Goal: Task Accomplishment & Management: Manage account settings

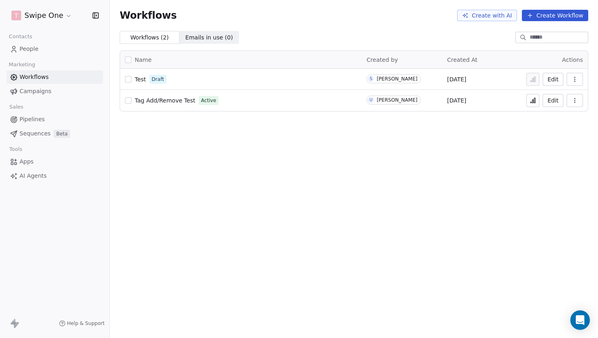
click at [208, 44] on div "Name Created by Created At Actions Test Draft S [PERSON_NAME] [DATE] Edit Tag A…" at bounding box center [354, 81] width 488 height 74
click at [210, 40] on span "Emails in use ( 0 )" at bounding box center [209, 37] width 48 height 9
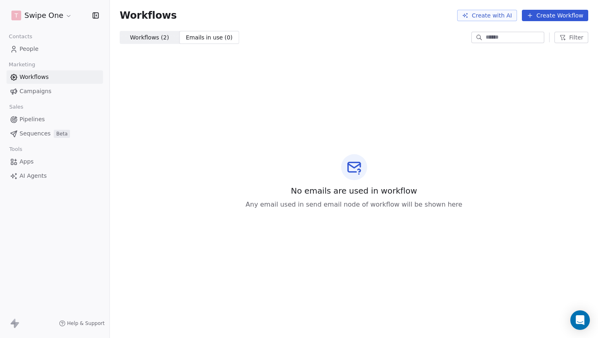
click at [140, 37] on span "Workflows ( 2 )" at bounding box center [149, 37] width 39 height 9
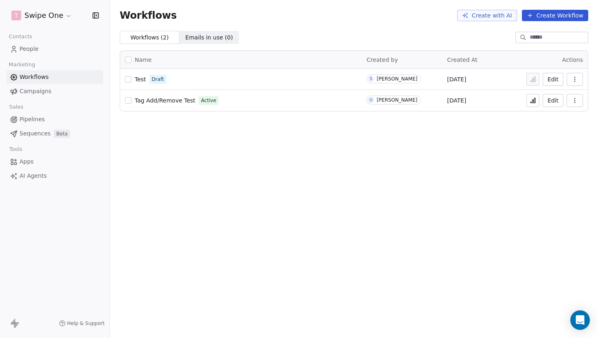
click at [213, 37] on span "Emails in use ( 0 )" at bounding box center [209, 37] width 48 height 9
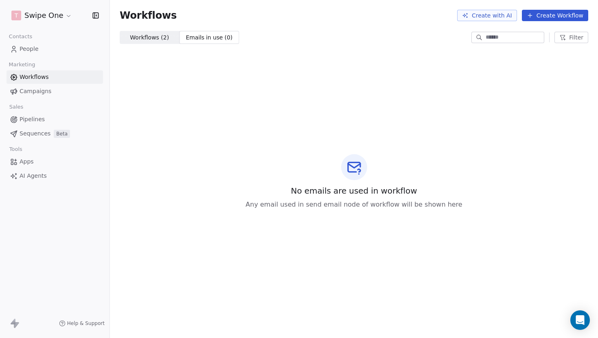
click at [162, 40] on span "Workflows ( 2 )" at bounding box center [149, 37] width 39 height 9
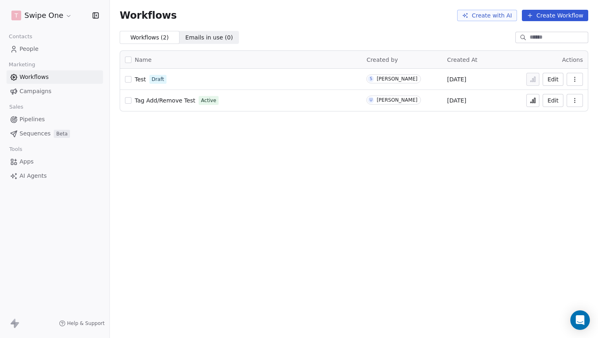
click at [26, 92] on span "Campaigns" at bounding box center [36, 91] width 32 height 9
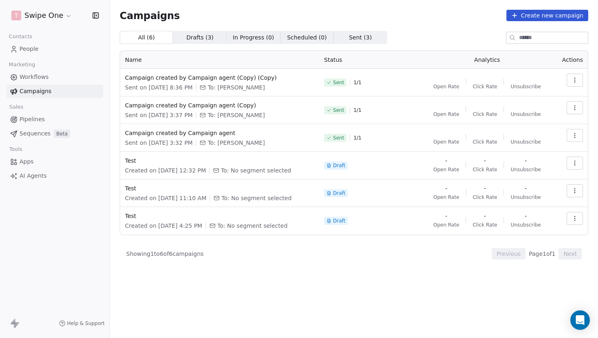
click at [45, 77] on span "Workflows" at bounding box center [34, 77] width 29 height 9
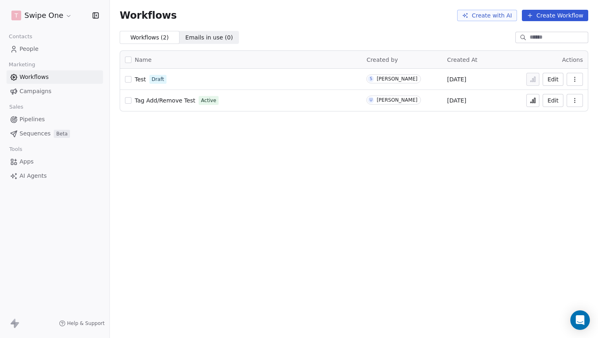
click at [43, 92] on span "Campaigns" at bounding box center [36, 91] width 32 height 9
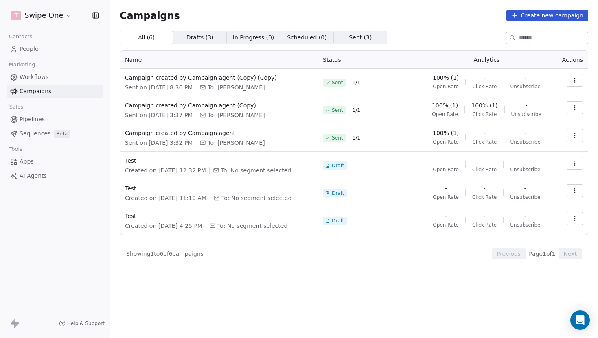
click at [35, 51] on span "People" at bounding box center [29, 49] width 19 height 9
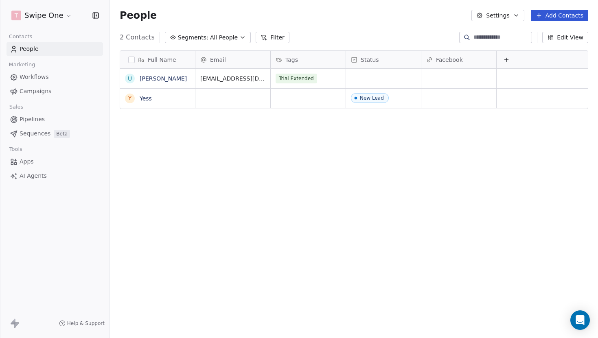
scroll to position [298, 488]
click at [42, 119] on span "Pipelines" at bounding box center [32, 119] width 25 height 9
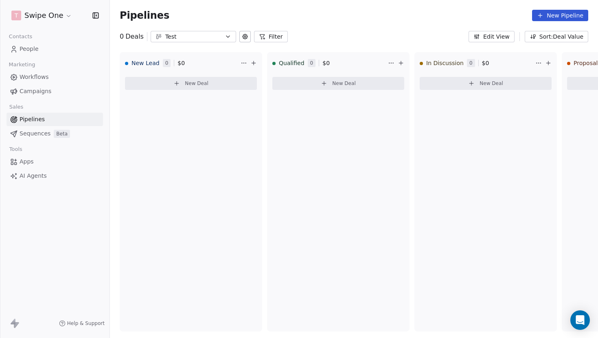
click at [39, 134] on span "Sequences" at bounding box center [35, 133] width 31 height 9
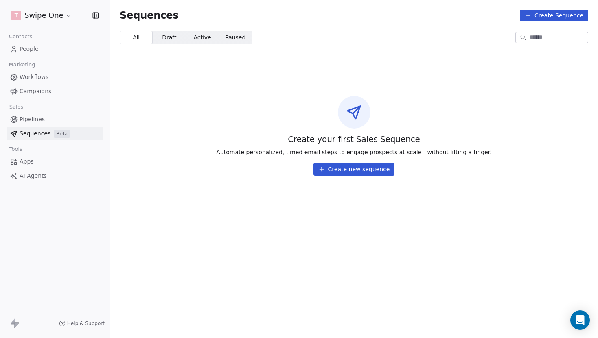
click at [39, 123] on span "Pipelines" at bounding box center [32, 119] width 25 height 9
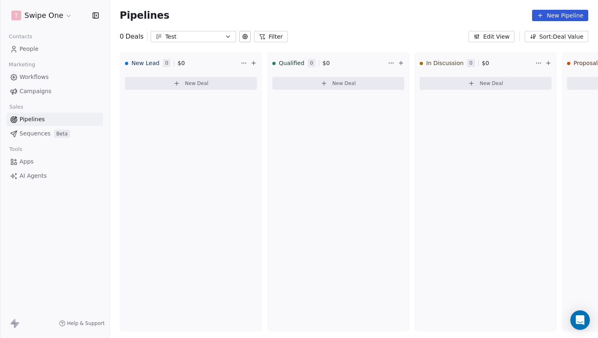
click at [33, 161] on span "Apps" at bounding box center [27, 162] width 14 height 9
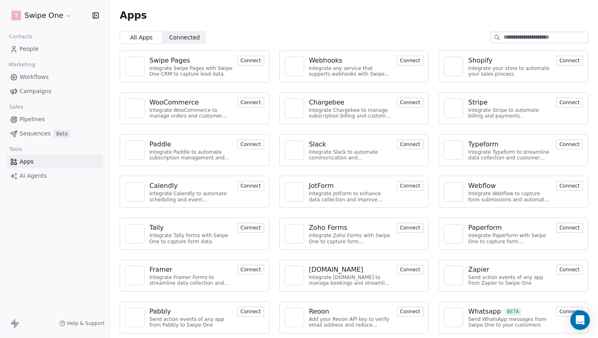
click at [43, 77] on span "Workflows" at bounding box center [34, 77] width 29 height 9
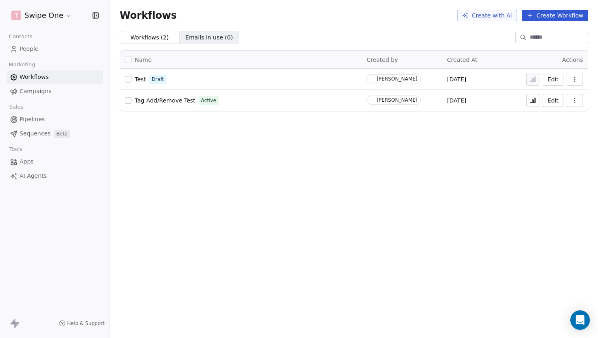
click at [37, 46] on span "People" at bounding box center [29, 49] width 19 height 9
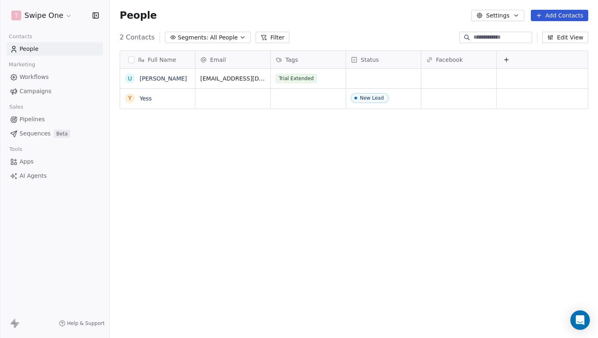
scroll to position [298, 488]
click at [50, 79] on link "Workflows" at bounding box center [55, 76] width 96 height 13
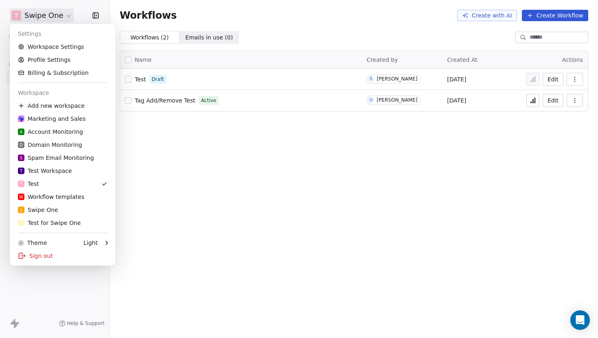
click at [68, 21] on html "T Swipe One Contacts People Marketing Workflows Campaigns Sales Pipelines Seque…" at bounding box center [299, 169] width 598 height 338
click at [67, 20] on html "T Swipe One Contacts People Marketing Workflows Campaigns Sales Pipelines Seque…" at bounding box center [299, 169] width 598 height 338
click at [41, 10] on html "T Swipe One Contacts People Marketing Workflows Campaigns Sales Pipelines Seque…" at bounding box center [299, 169] width 598 height 338
click at [51, 46] on link "Workspace Settings" at bounding box center [62, 46] width 99 height 13
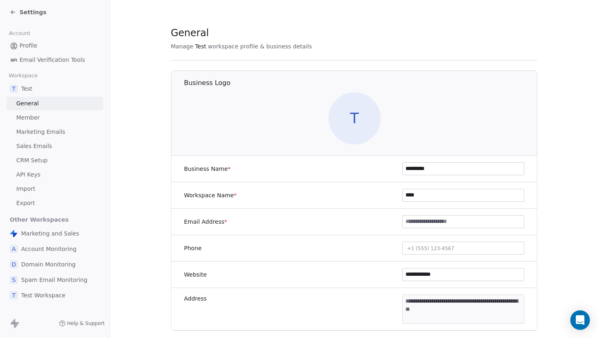
click at [38, 115] on span "Member" at bounding box center [28, 118] width 24 height 9
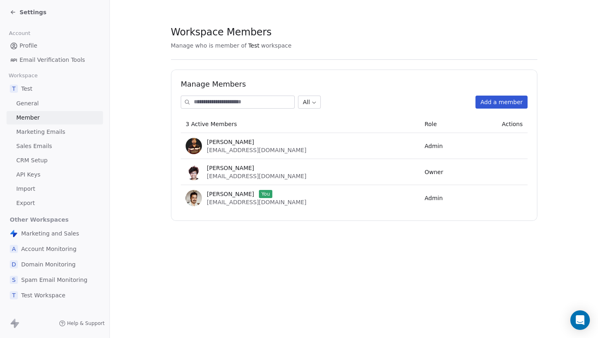
click at [48, 105] on link "General" at bounding box center [55, 103] width 96 height 13
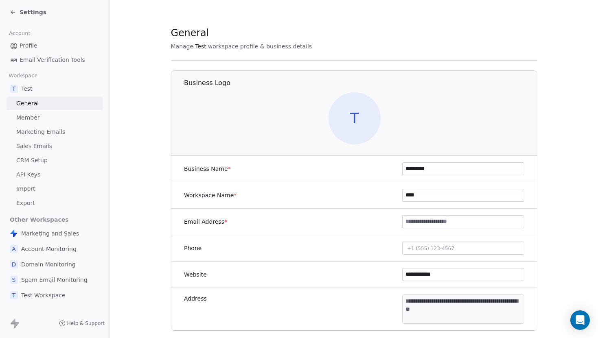
click at [76, 117] on link "Member" at bounding box center [55, 117] width 96 height 13
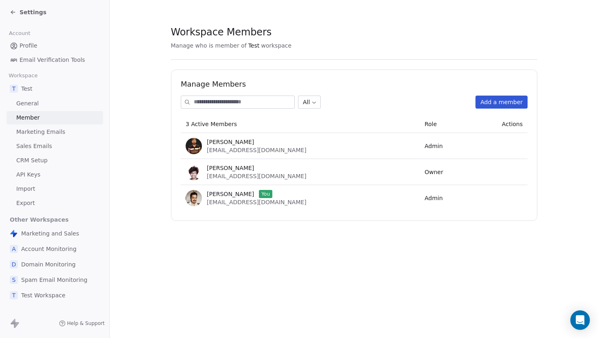
click at [74, 134] on link "Marketing Emails" at bounding box center [55, 131] width 96 height 13
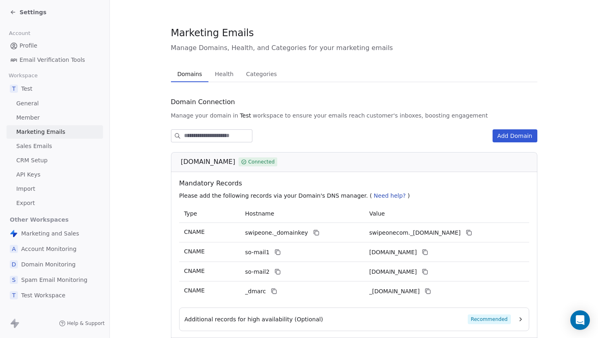
click at [69, 146] on link "Sales Emails" at bounding box center [55, 146] width 96 height 13
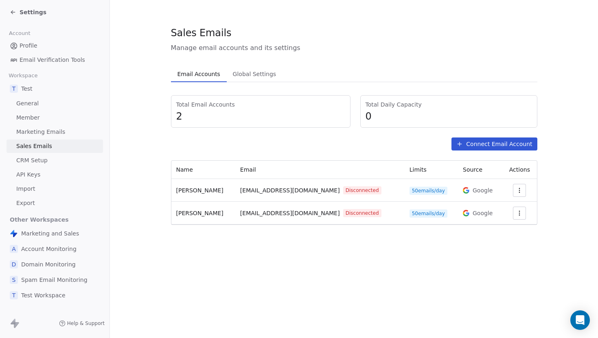
click at [58, 158] on link "CRM Setup" at bounding box center [55, 160] width 96 height 13
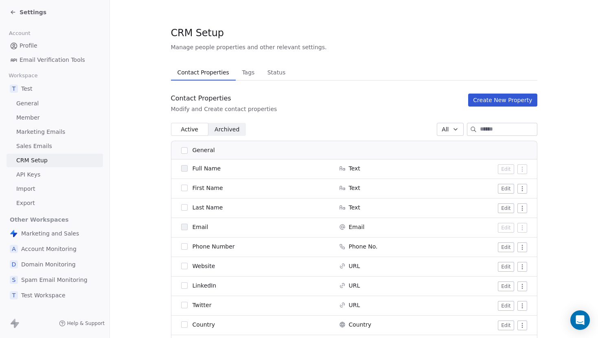
click at [56, 170] on link "API Keys" at bounding box center [55, 174] width 96 height 13
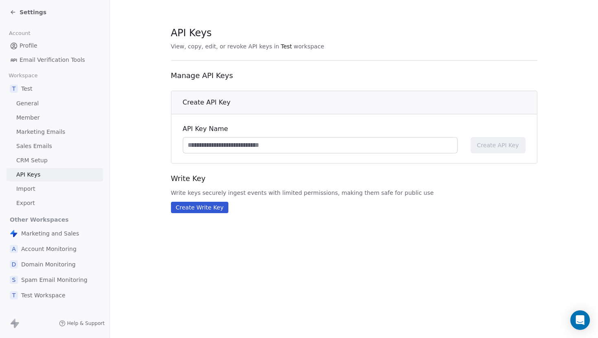
click at [61, 160] on link "CRM Setup" at bounding box center [55, 160] width 96 height 13
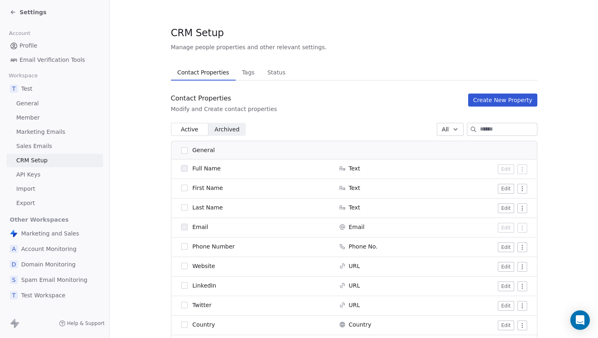
click at [48, 177] on link "API Keys" at bounding box center [55, 174] width 96 height 13
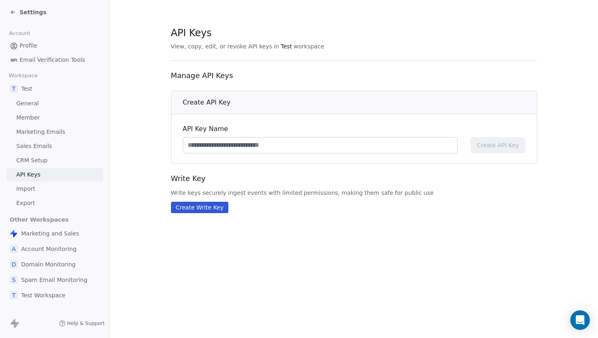
click at [48, 185] on link "Import" at bounding box center [55, 188] width 96 height 13
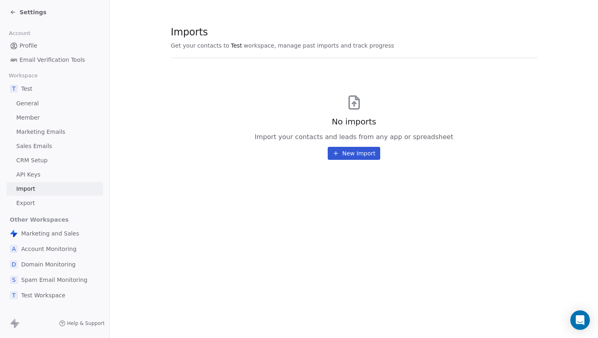
click at [56, 171] on link "API Keys" at bounding box center [55, 174] width 96 height 13
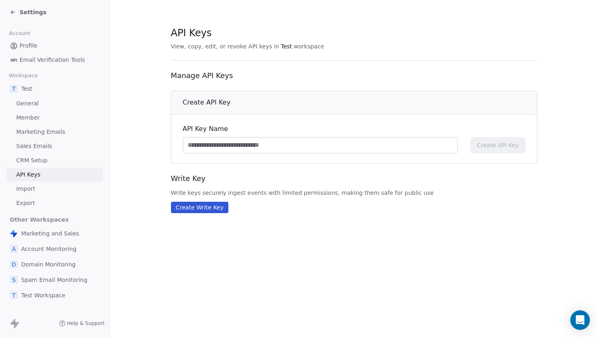
click at [64, 160] on link "CRM Setup" at bounding box center [55, 160] width 96 height 13
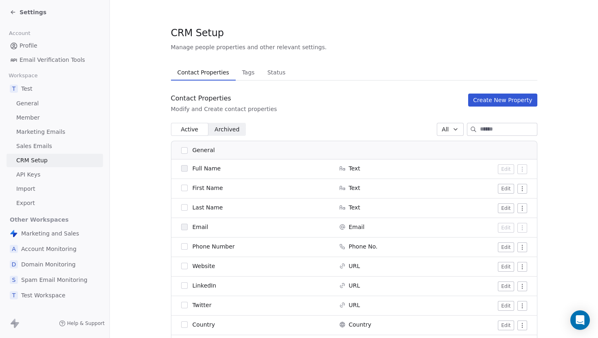
click at [64, 62] on span "Email Verification Tools" at bounding box center [53, 60] width 66 height 9
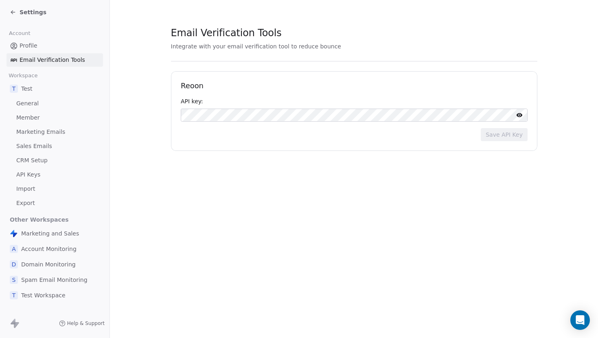
click at [34, 48] on span "Profile" at bounding box center [29, 46] width 18 height 9
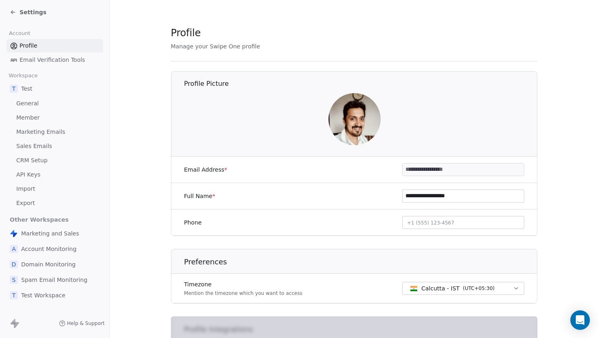
click at [15, 12] on icon at bounding box center [13, 12] width 7 height 7
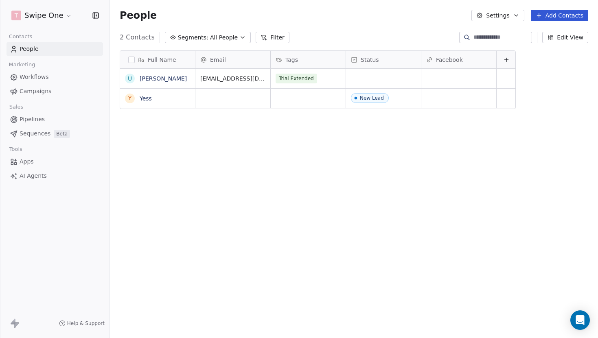
scroll to position [298, 488]
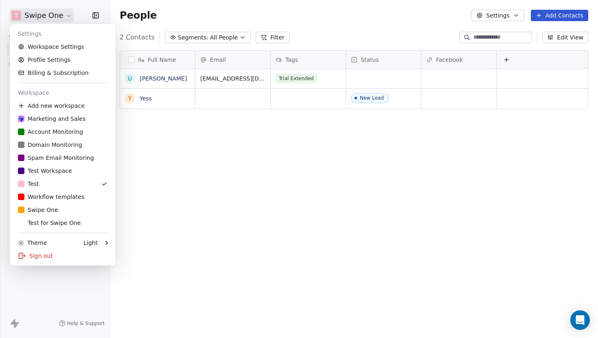
click at [63, 14] on html "T Swipe One Contacts People Marketing Workflows Campaigns Sales Pipelines Seque…" at bounding box center [299, 169] width 598 height 338
click at [64, 43] on link "Workspace Settings" at bounding box center [62, 46] width 99 height 13
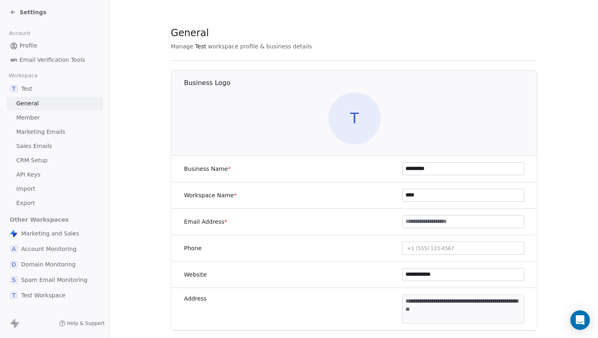
click at [12, 10] on icon at bounding box center [13, 12] width 7 height 7
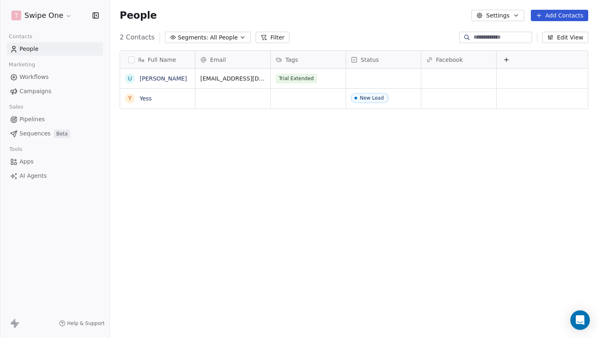
scroll to position [298, 488]
